Goal: Task Accomplishment & Management: Manage account settings

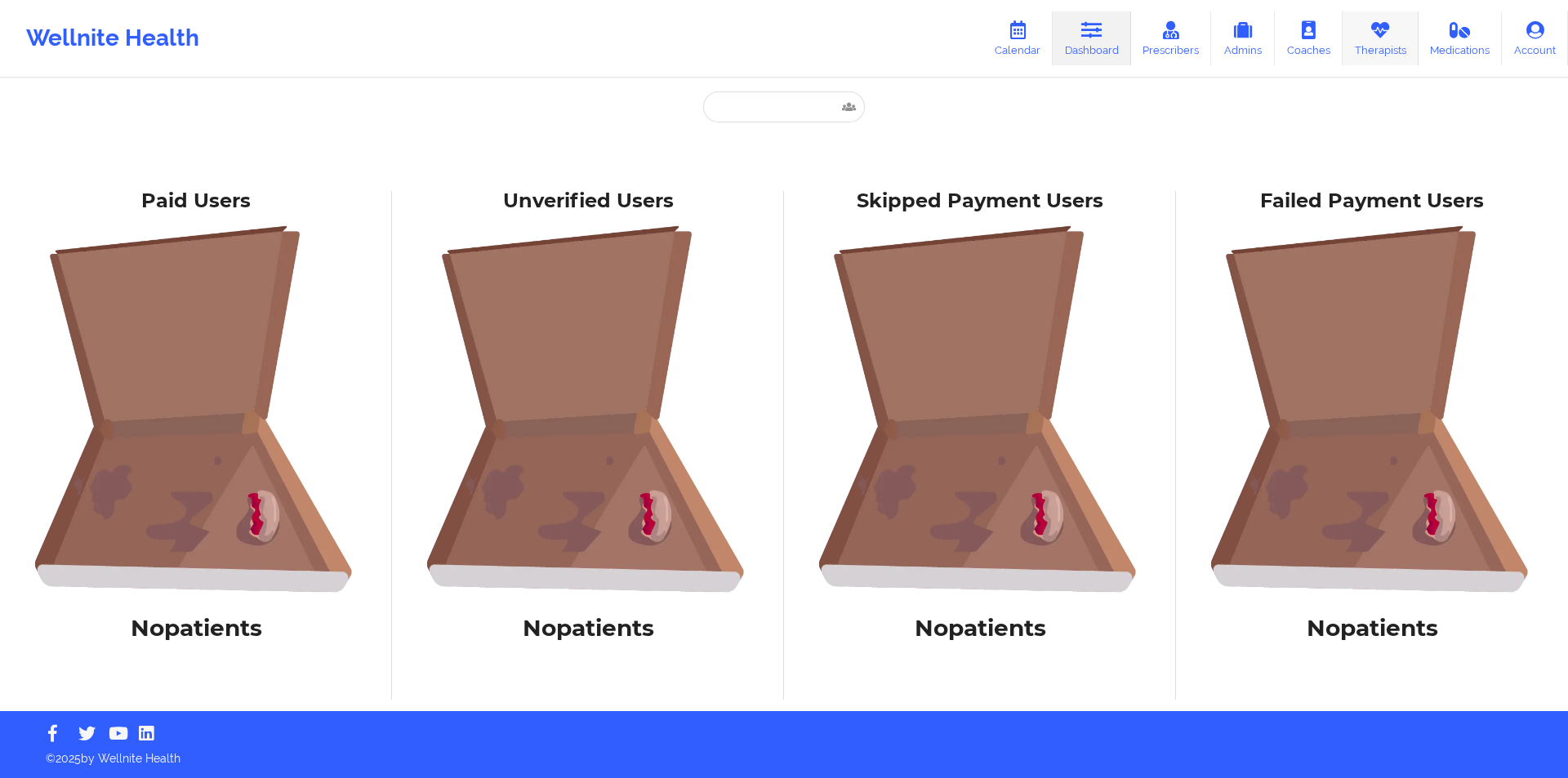
click at [1388, 38] on icon at bounding box center [1380, 30] width 21 height 18
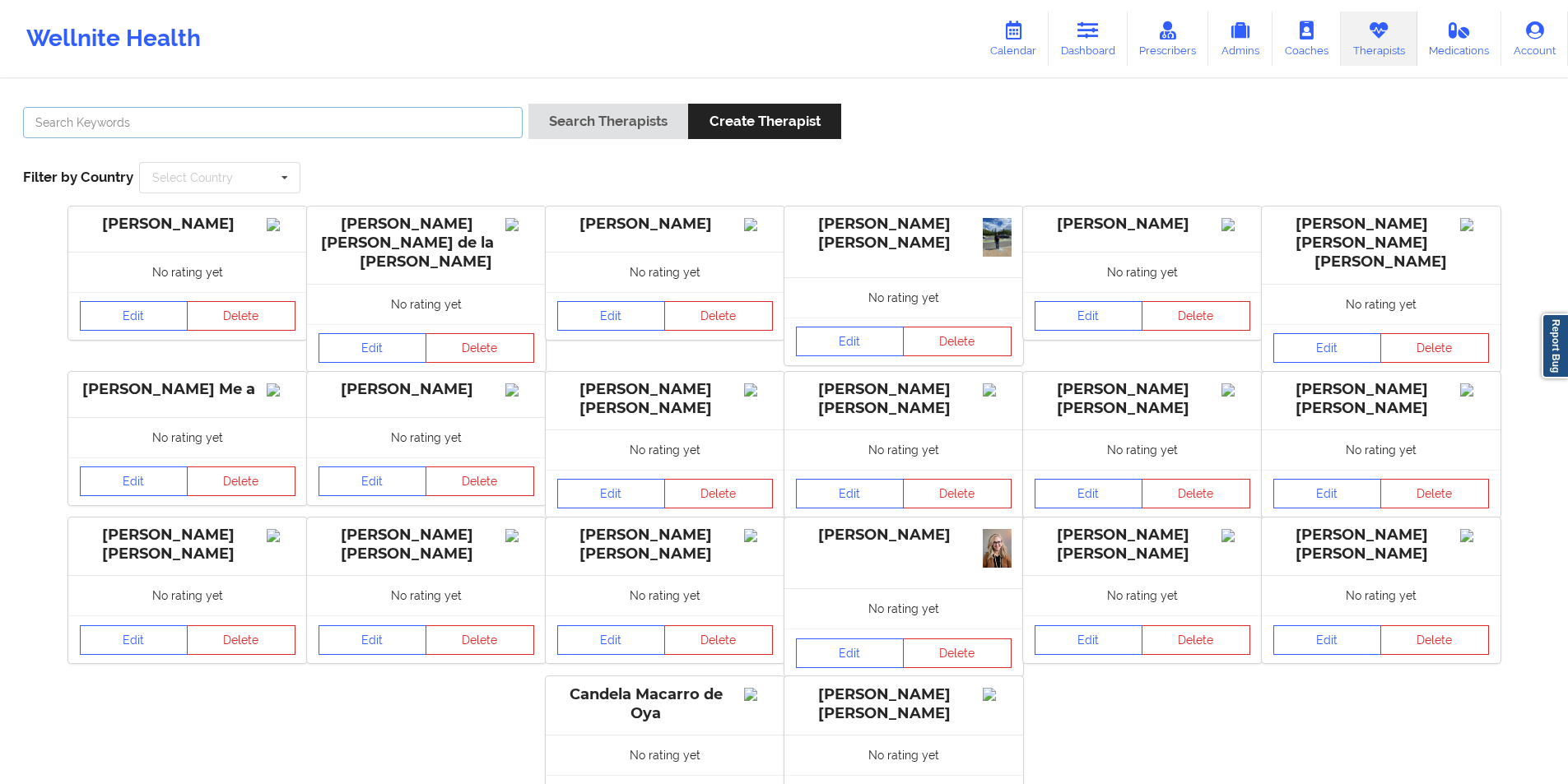
click at [384, 123] on input "text" at bounding box center [273, 122] width 500 height 31
paste input "Breanna Wright"
click at [631, 125] on button "Search Therapists" at bounding box center [609, 121] width 160 height 35
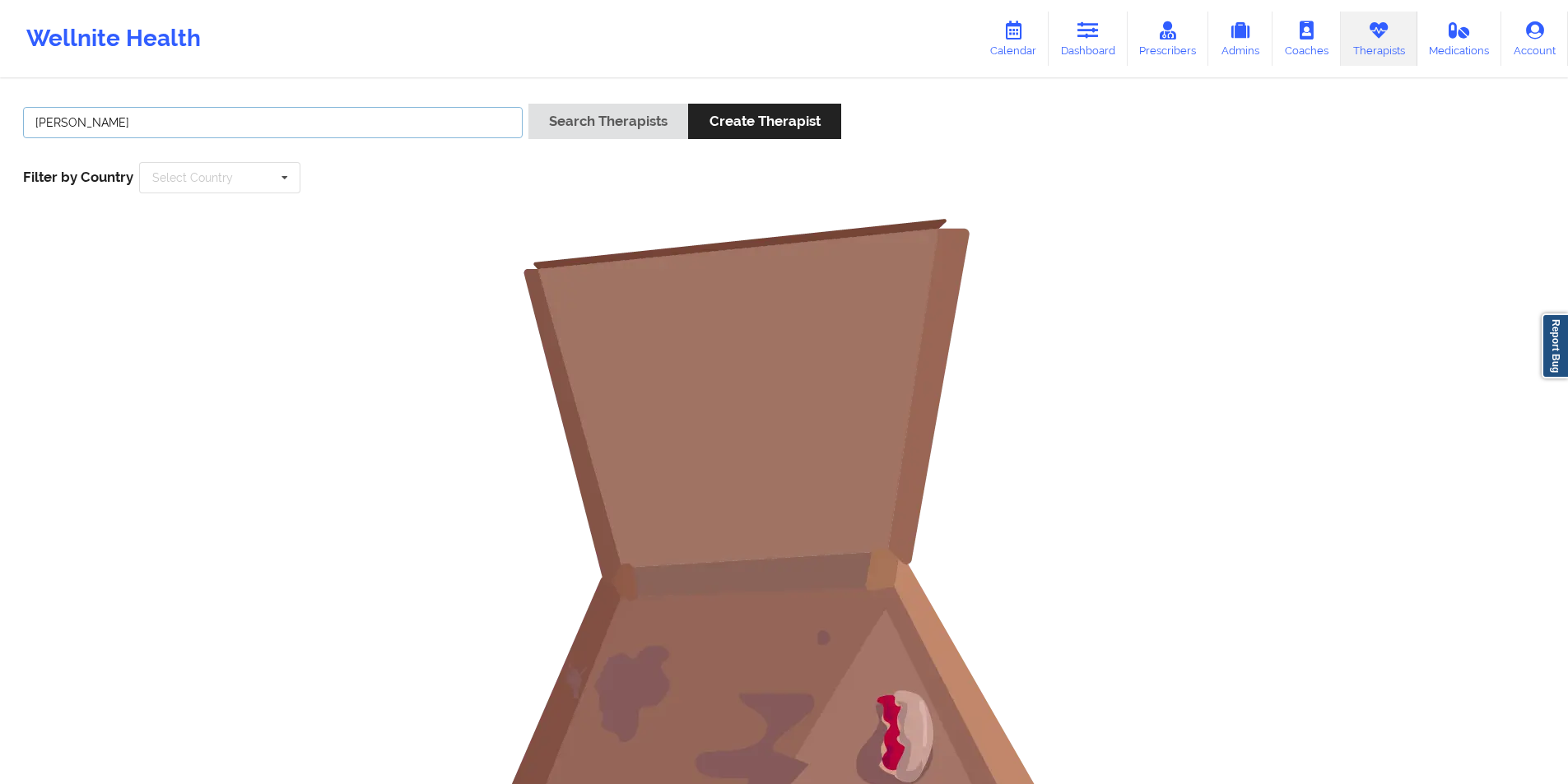
click at [301, 119] on input "Breanna Wright" at bounding box center [273, 122] width 500 height 31
paste input "Giovanna Agostinell"
type input "Giovanna Agostinell"
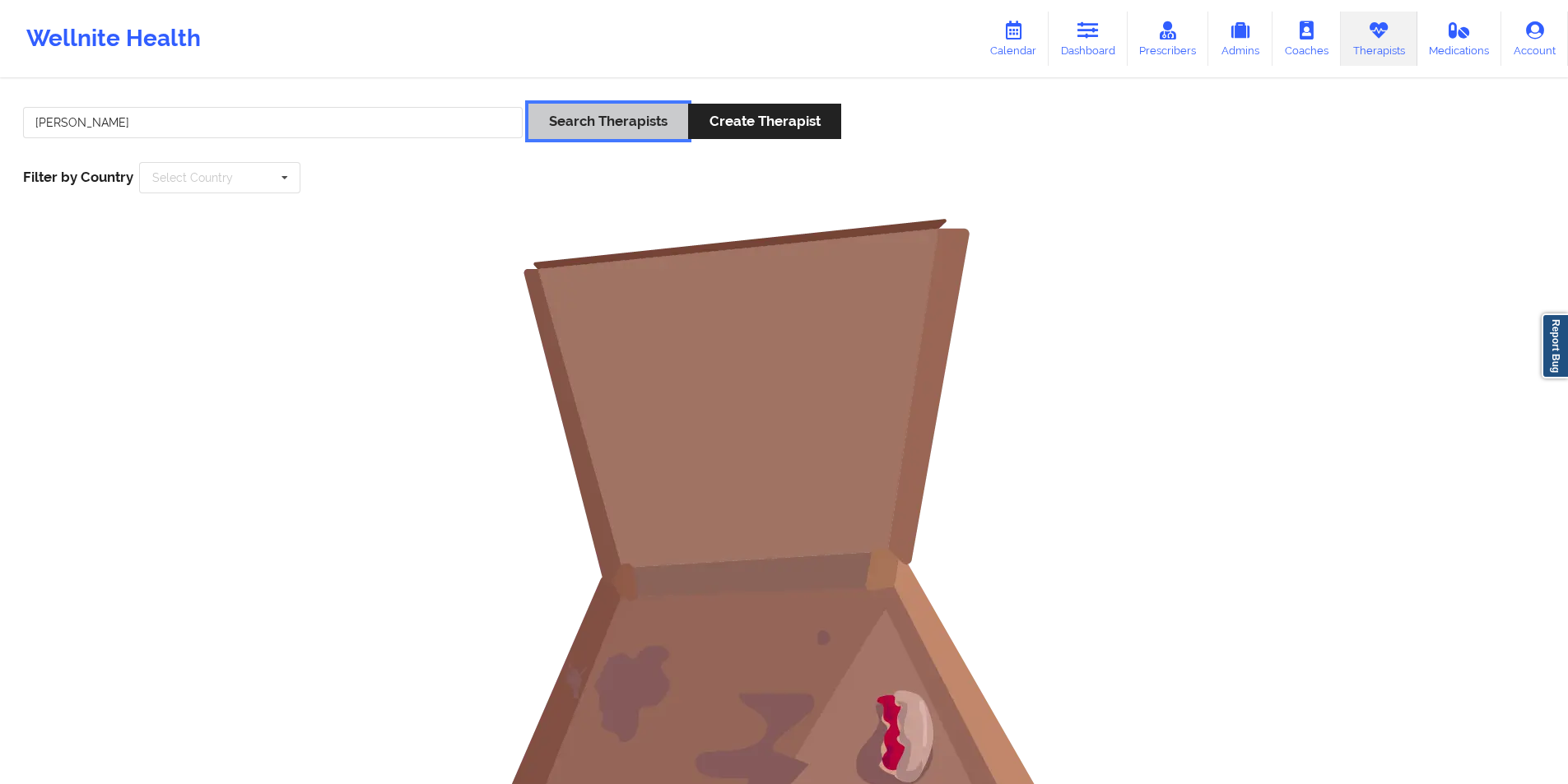
click at [620, 120] on button "Search Therapists" at bounding box center [609, 121] width 160 height 35
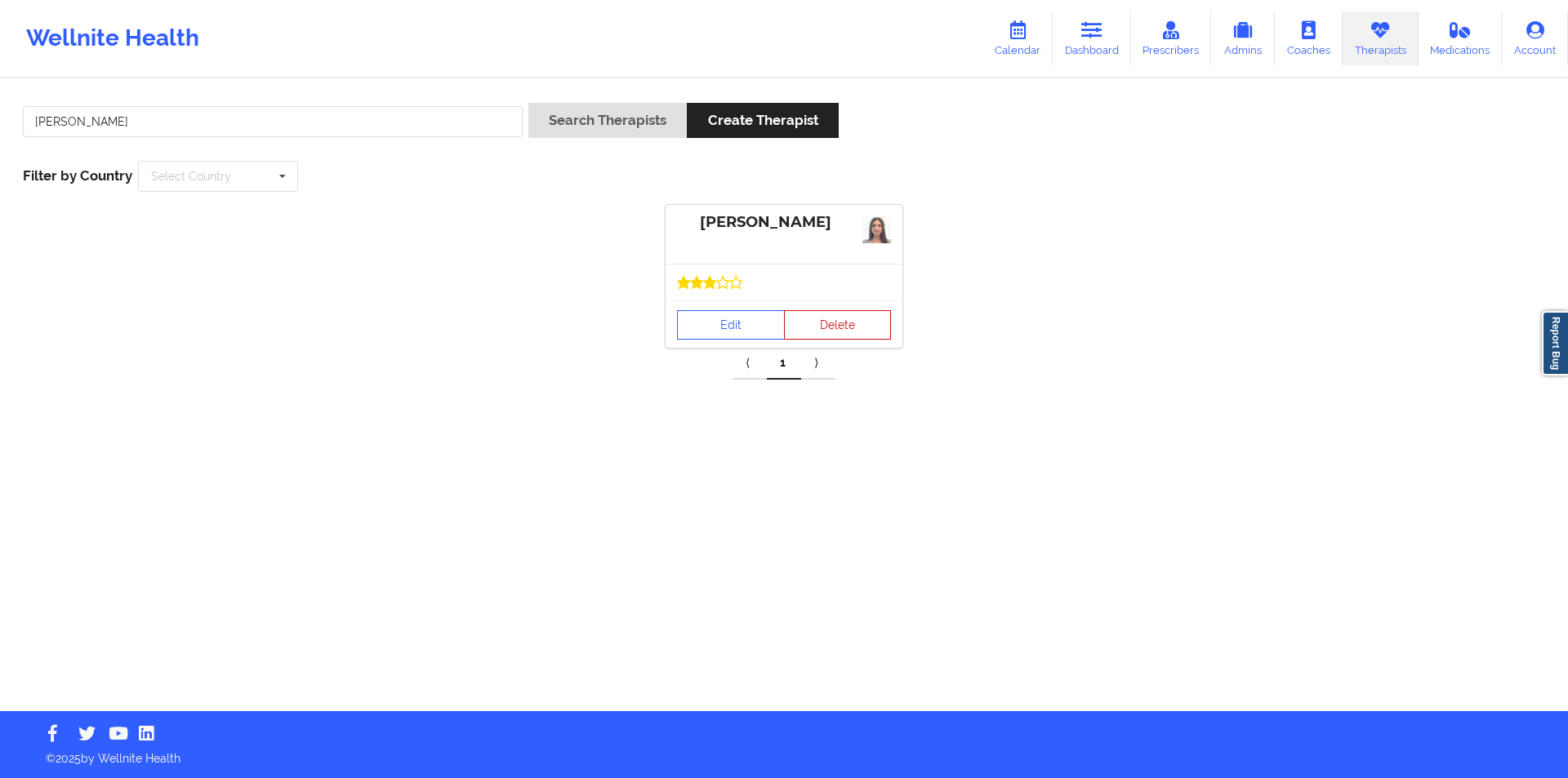
click at [836, 322] on button "Delete" at bounding box center [838, 325] width 108 height 30
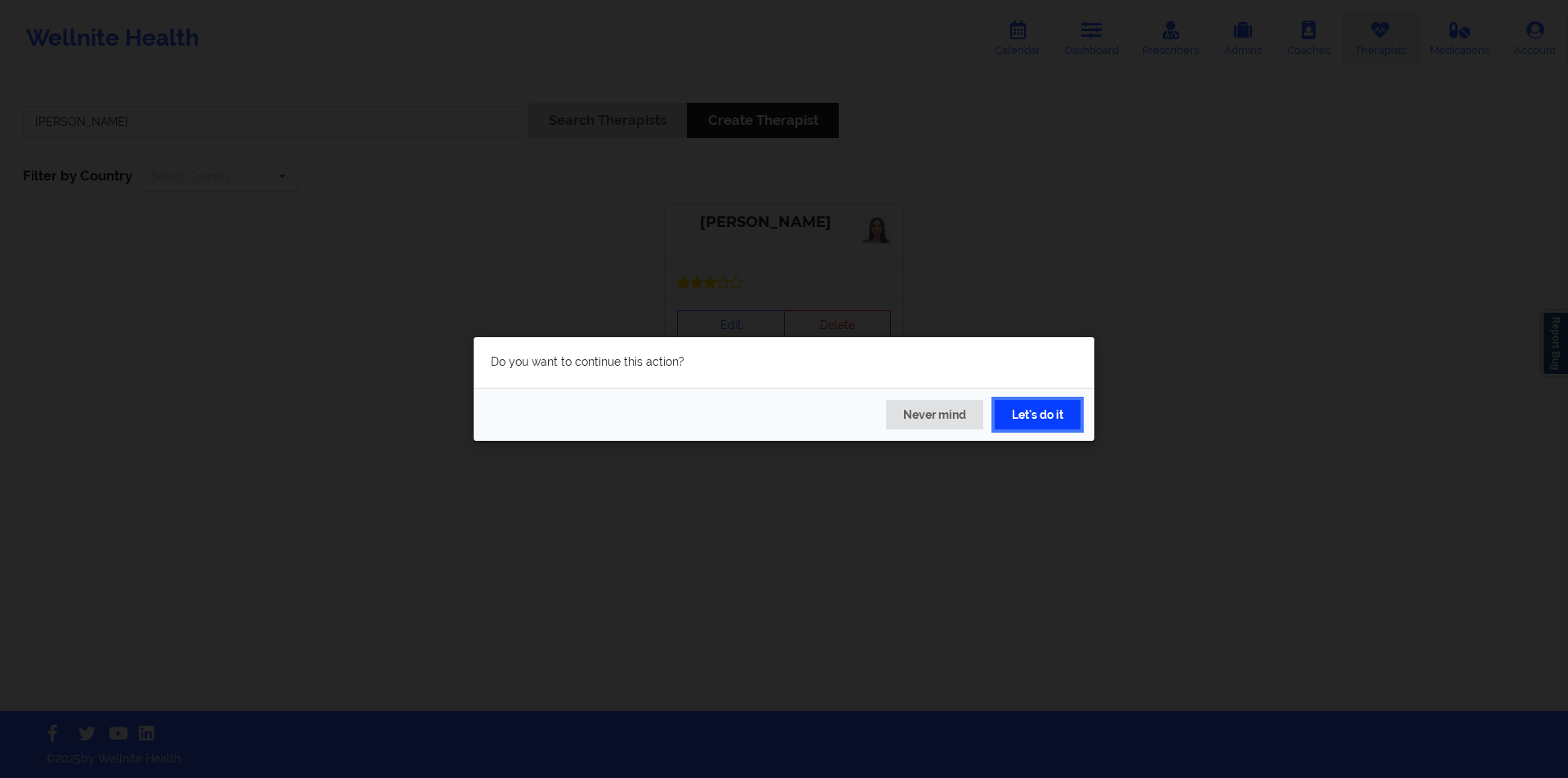
click at [1043, 417] on button "Let's do it" at bounding box center [1037, 415] width 86 height 30
